Goal: Information Seeking & Learning: Learn about a topic

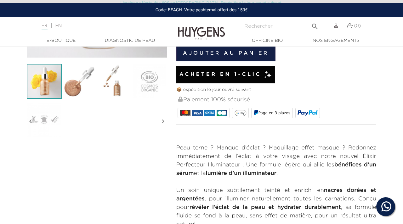
scroll to position [164, 0]
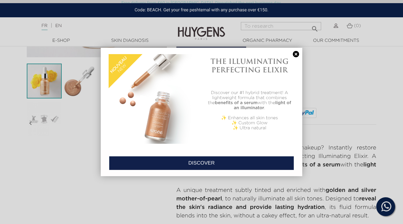
click at [296, 53] on link at bounding box center [296, 54] width 9 height 7
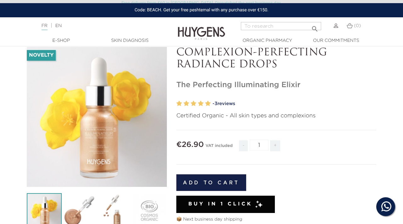
scroll to position [33, 0]
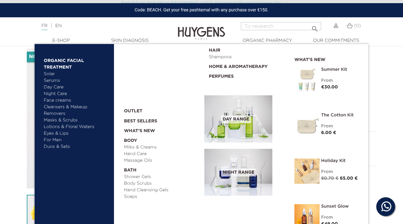
click at [58, 100] on font "Face creams" at bounding box center [57, 100] width 27 height 4
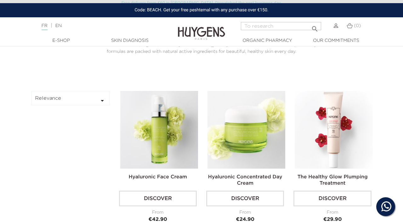
scroll to position [142, 0]
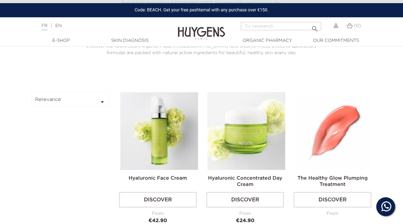
click at [323, 114] on img at bounding box center [334, 131] width 78 height 78
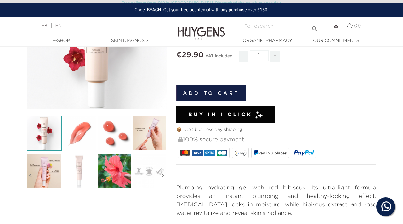
scroll to position [115, 0]
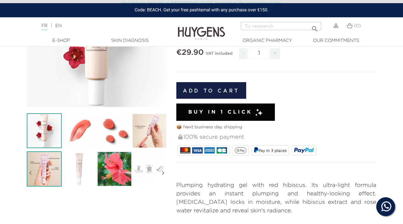
click at [47, 164] on img at bounding box center [44, 168] width 35 height 35
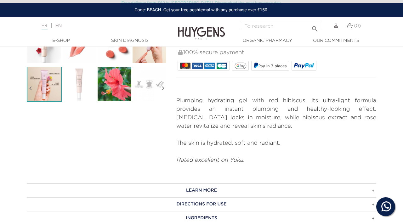
scroll to position [259, 0]
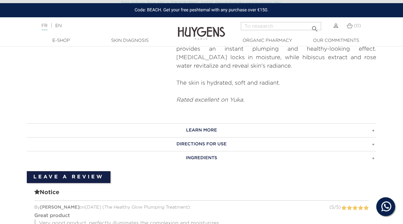
click at [302, 130] on h3 "LEARN MORE" at bounding box center [202, 130] width 350 height 14
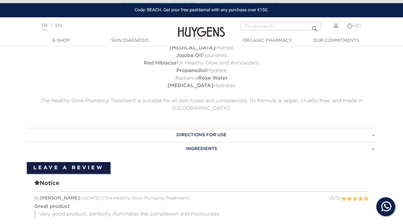
scroll to position [387, 0]
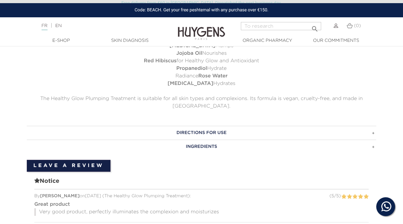
click at [300, 126] on h3 "DIRECTIONS FOR USE" at bounding box center [202, 133] width 350 height 14
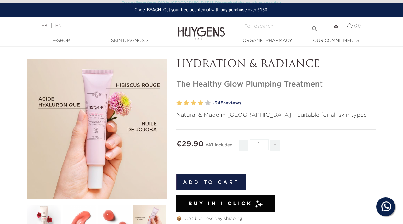
scroll to position [30, 0]
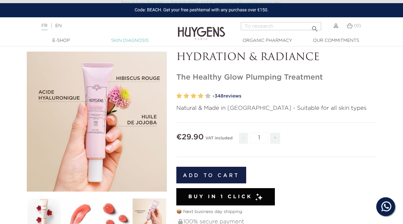
click at [123, 40] on font "Skin diagnosis" at bounding box center [129, 40] width 37 height 4
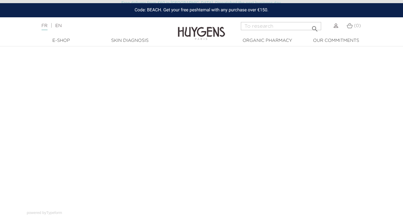
scroll to position [44, 0]
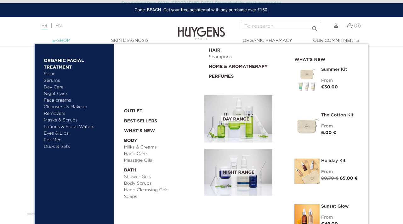
click at [59, 38] on link "  E-Shop" at bounding box center [61, 40] width 63 height 7
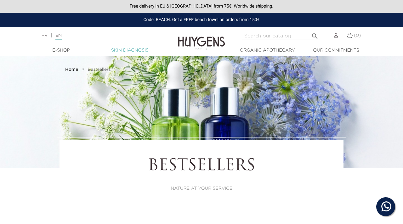
click at [130, 50] on link "Skin Diagnosis" at bounding box center [129, 50] width 63 height 7
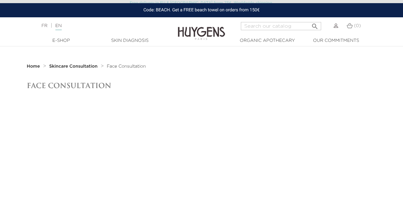
scroll to position [17, 0]
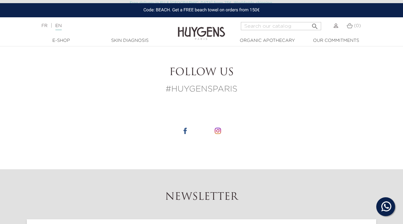
scroll to position [851, 0]
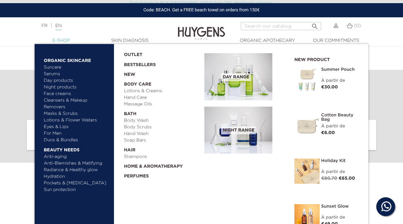
click at [60, 43] on link "  E-Shop" at bounding box center [61, 40] width 63 height 7
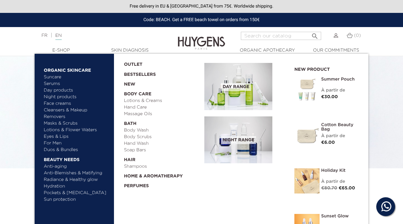
click at [61, 130] on link "Lotions & Flower Waters" at bounding box center [77, 130] width 66 height 7
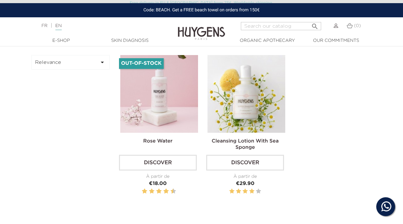
scroll to position [179, 0]
